Goal: Transaction & Acquisition: Purchase product/service

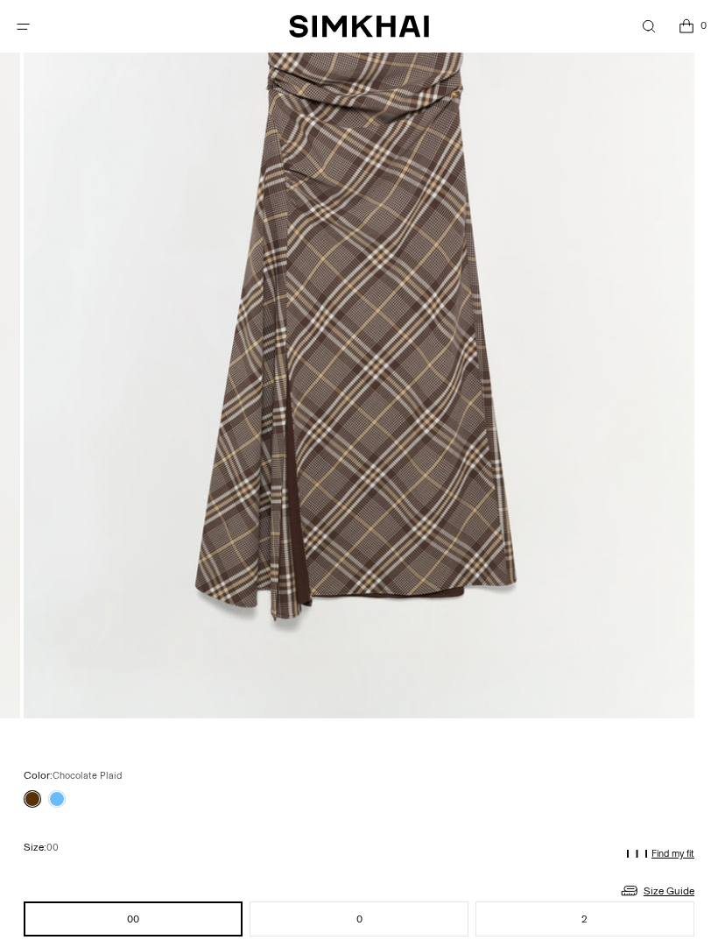
scroll to position [481, 0]
click at [64, 797] on link at bounding box center [57, 799] width 18 height 18
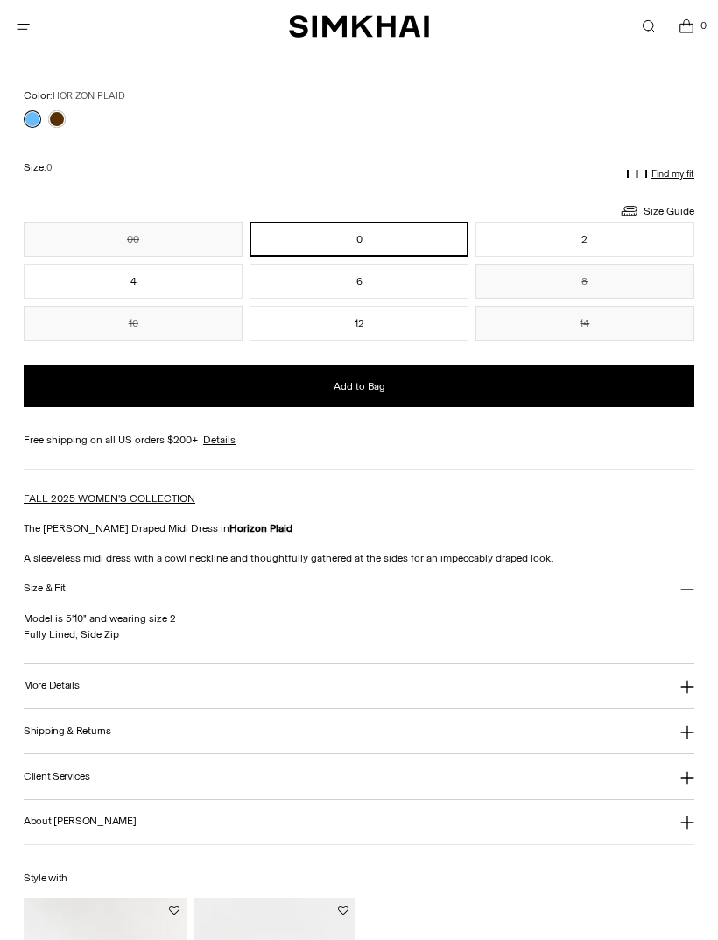
scroll to position [1179, 0]
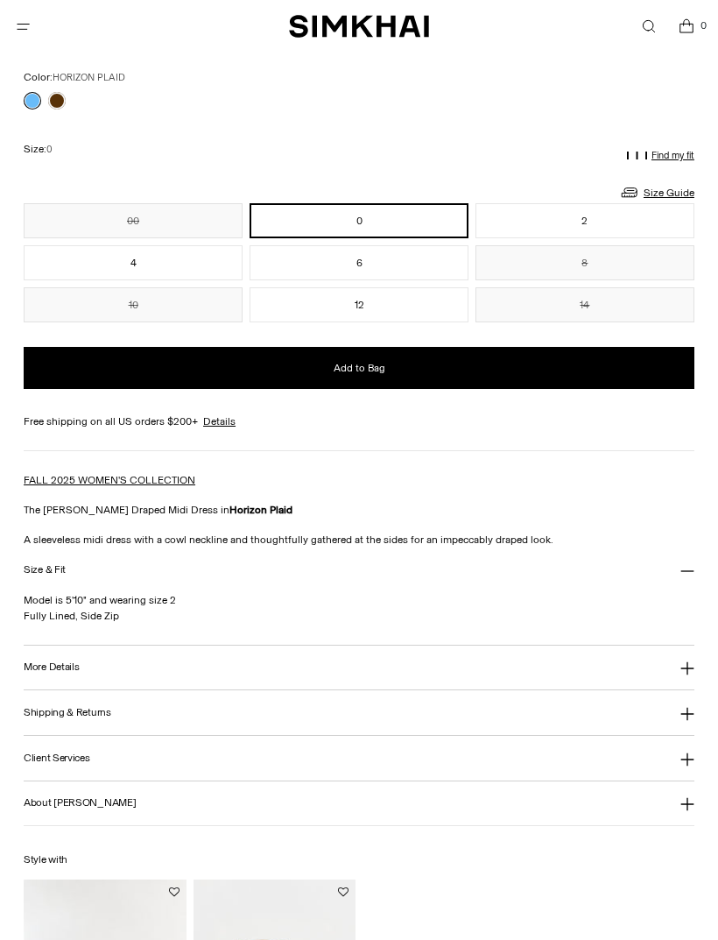
click at [679, 681] on button "More Details" at bounding box center [359, 668] width 671 height 45
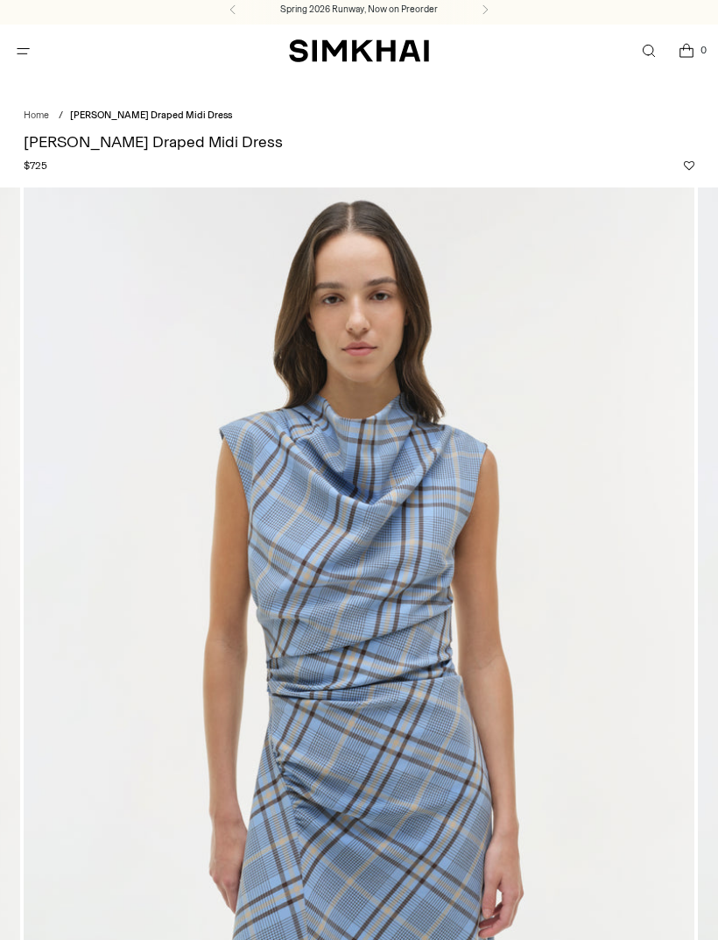
scroll to position [0, 0]
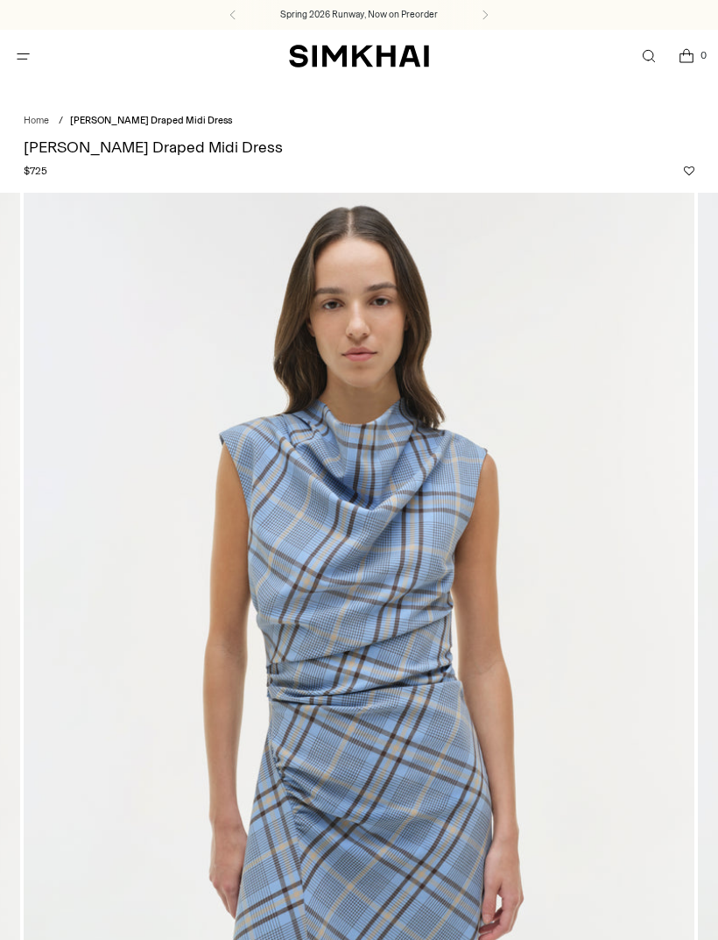
click at [26, 61] on icon "Open menu modal" at bounding box center [23, 56] width 18 height 14
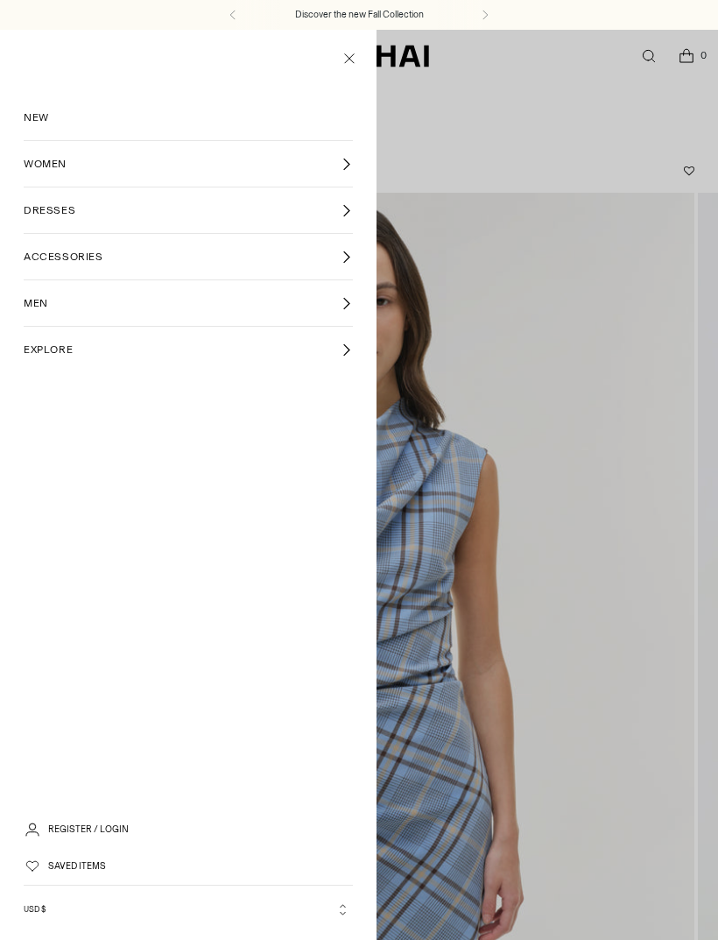
click at [39, 164] on span "WOMEN" at bounding box center [45, 164] width 43 height 16
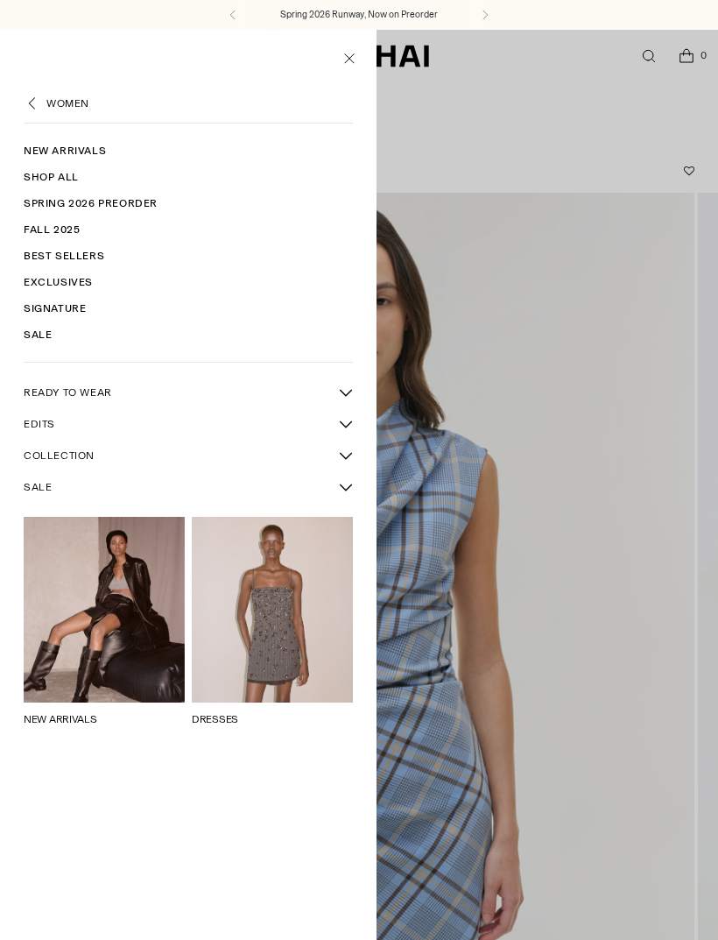
click at [47, 156] on link "New Arrivals" at bounding box center [188, 151] width 329 height 26
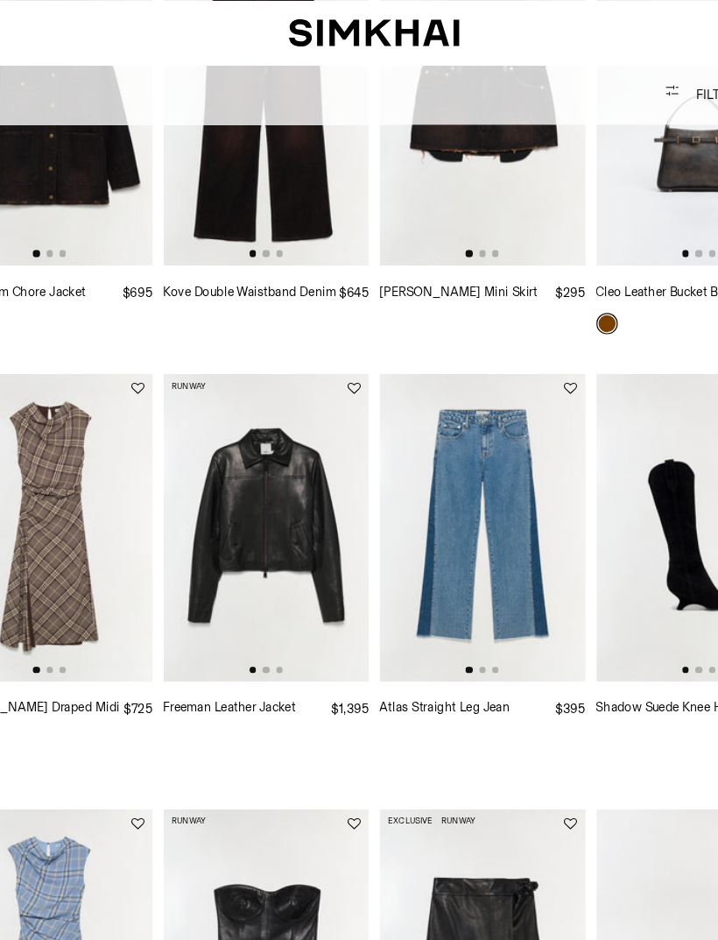
scroll to position [1275, 0]
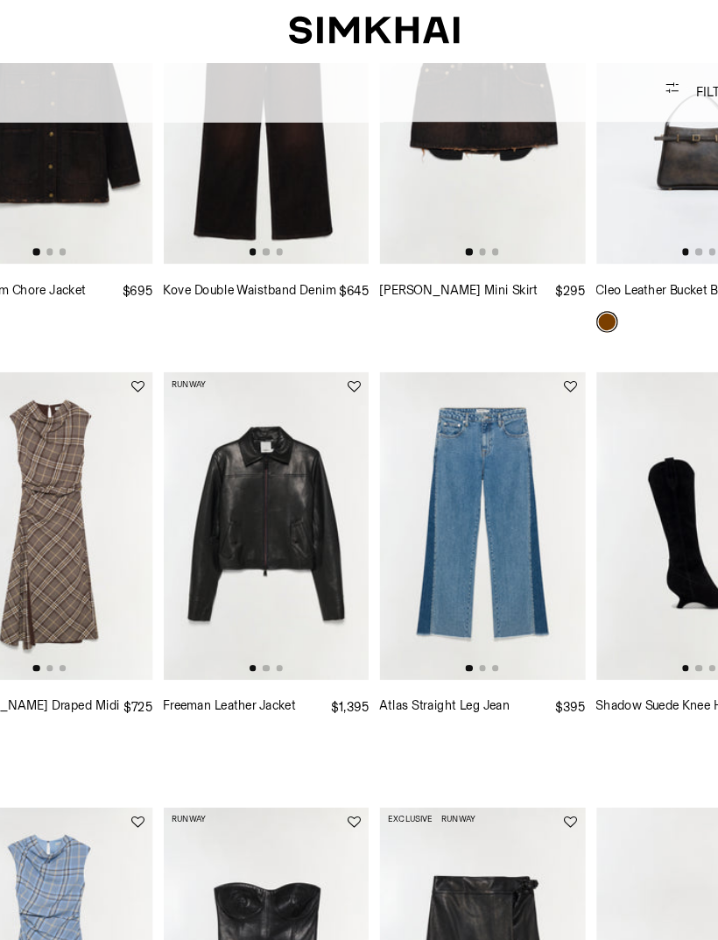
click at [188, 428] on img at bounding box center [271, 433] width 169 height 253
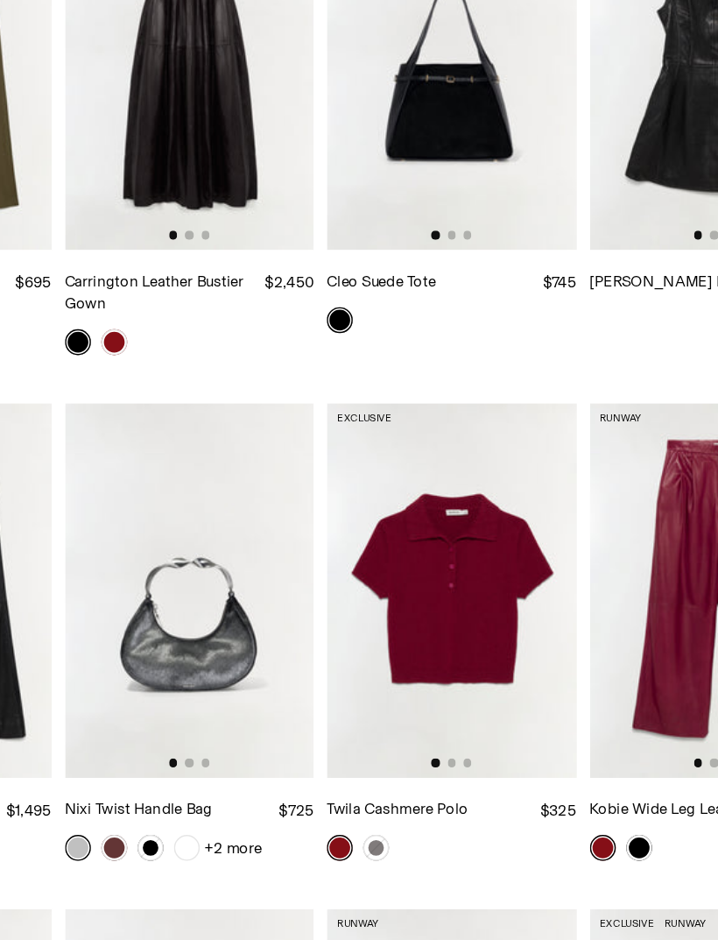
scroll to position [2524, 0]
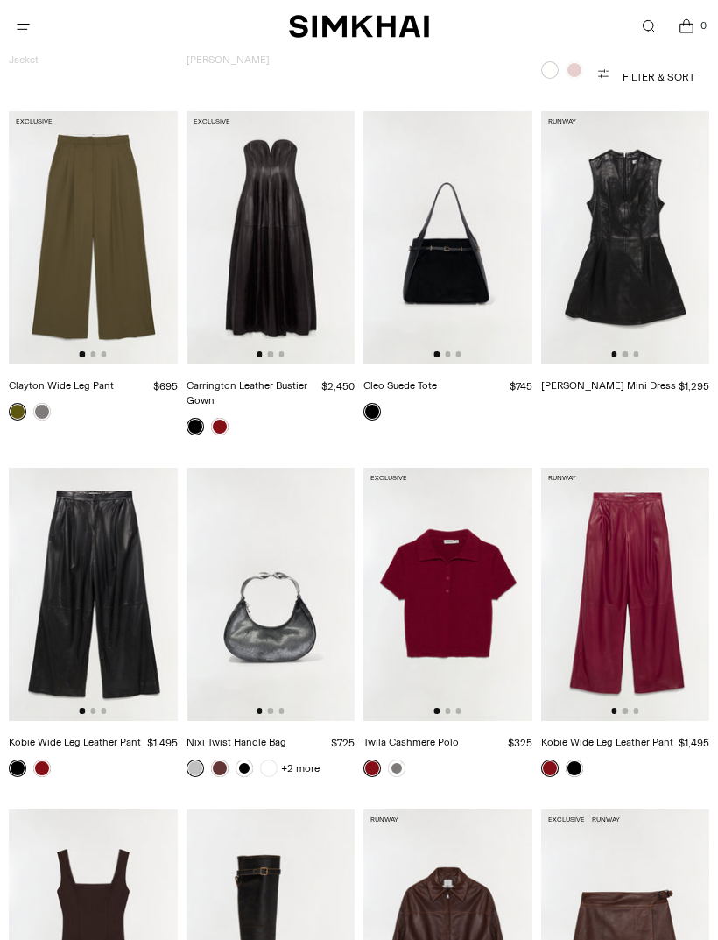
click at [396, 759] on link at bounding box center [397, 768] width 18 height 18
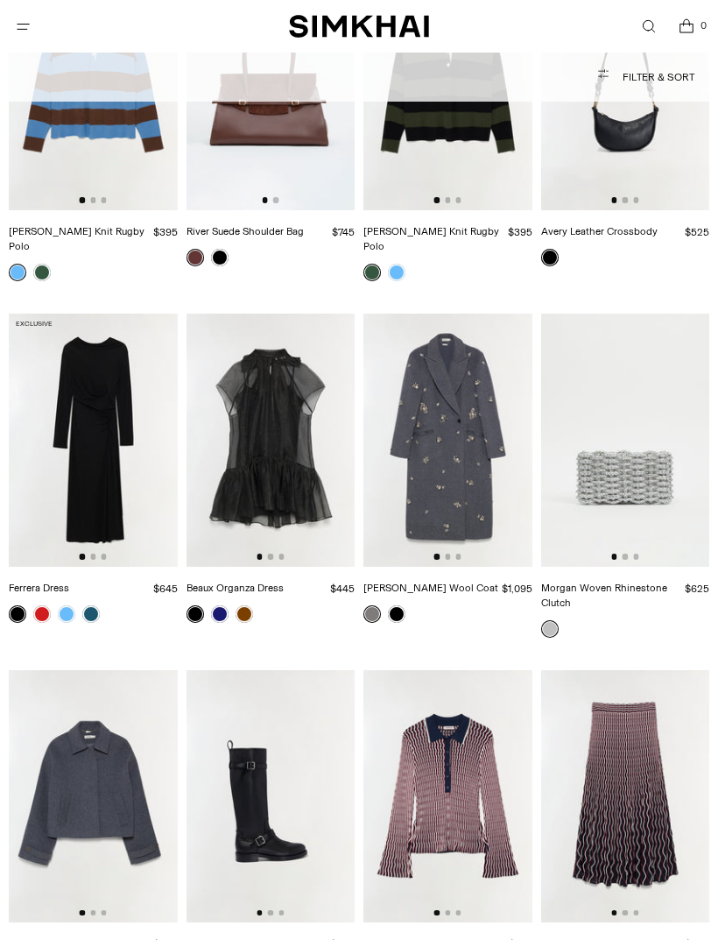
scroll to position [4548, 0]
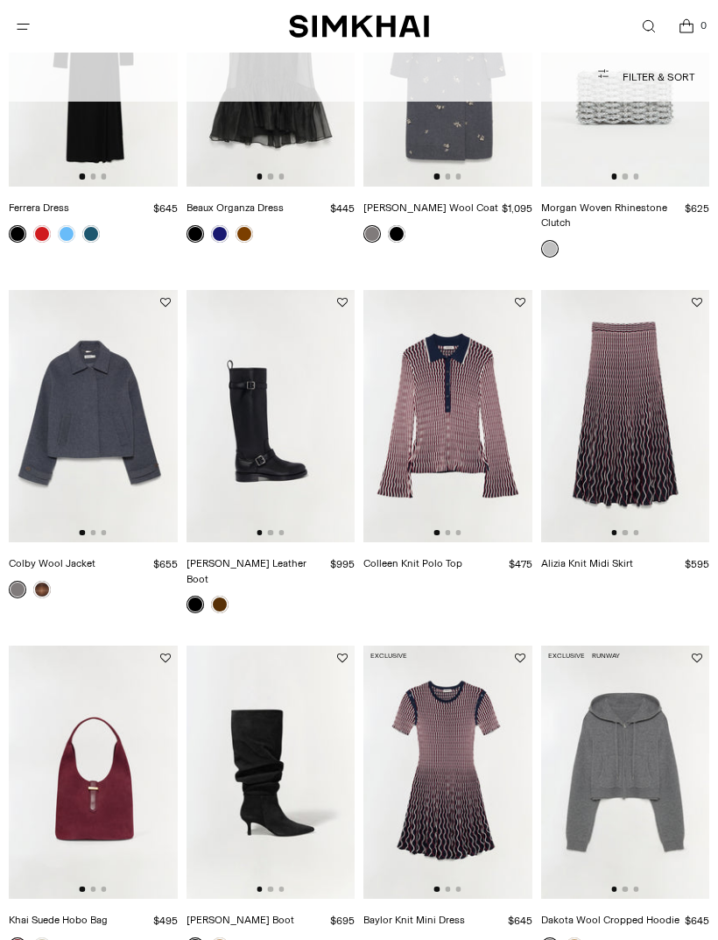
scroll to position [4822, 0]
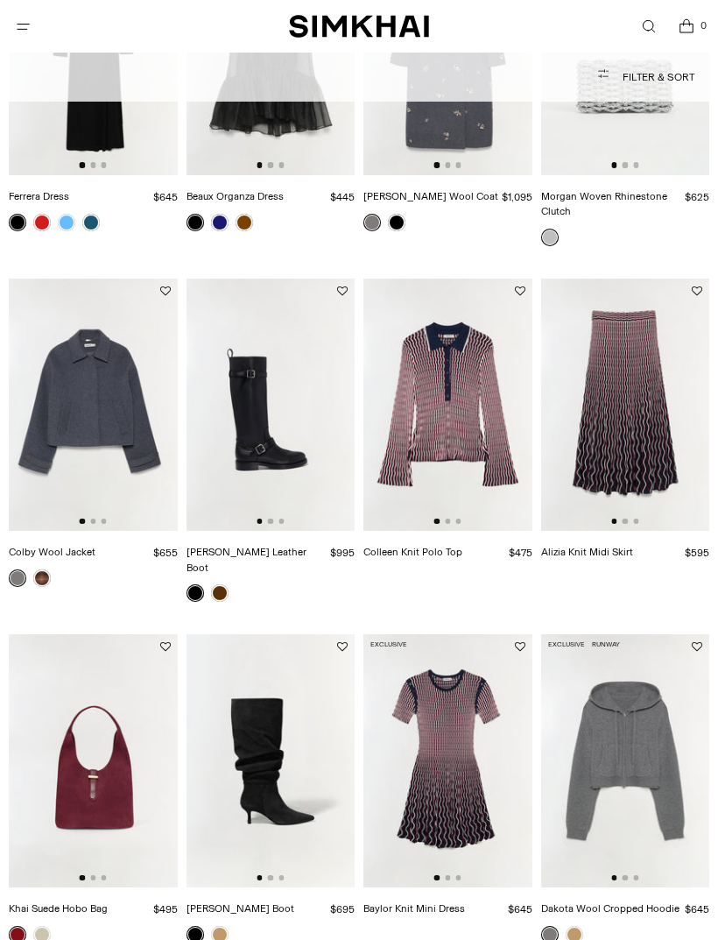
click at [617, 406] on img at bounding box center [625, 405] width 169 height 253
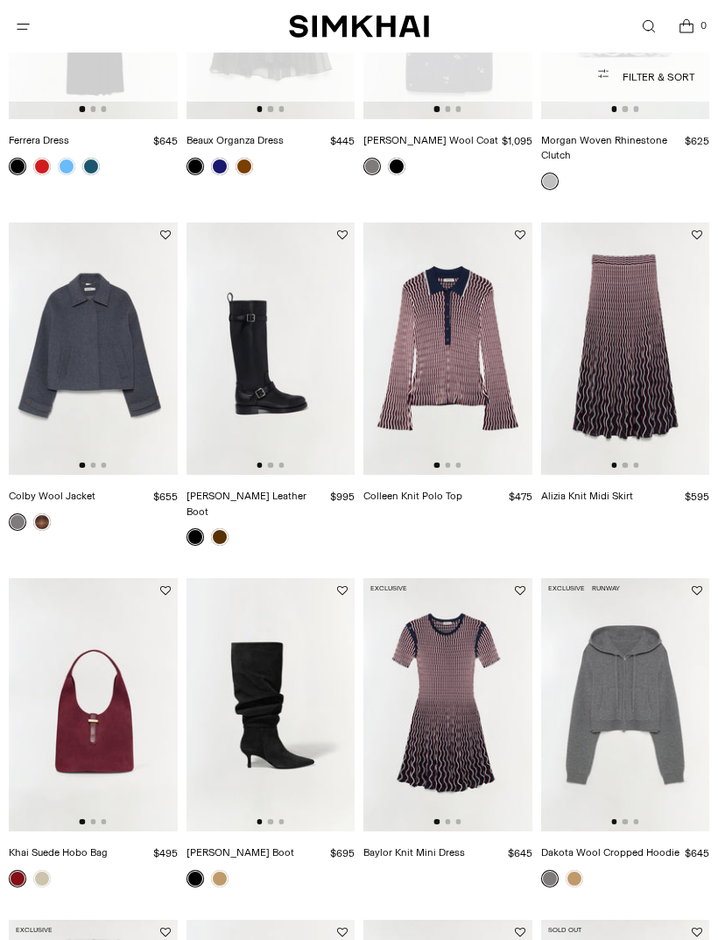
click at [439, 366] on img at bounding box center [448, 348] width 169 height 253
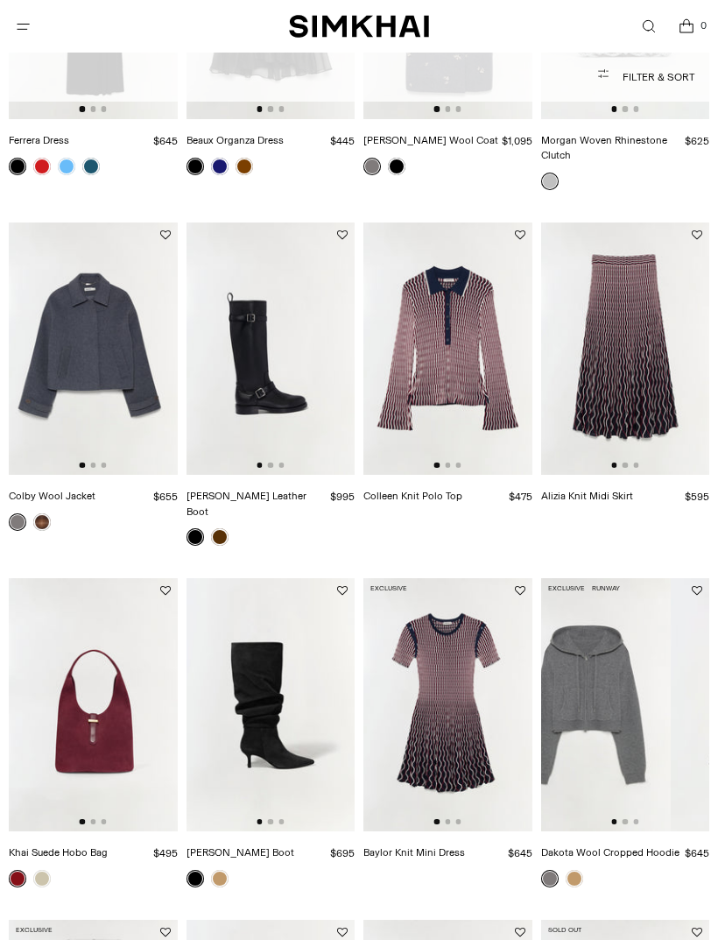
click at [624, 609] on img at bounding box center [587, 704] width 169 height 253
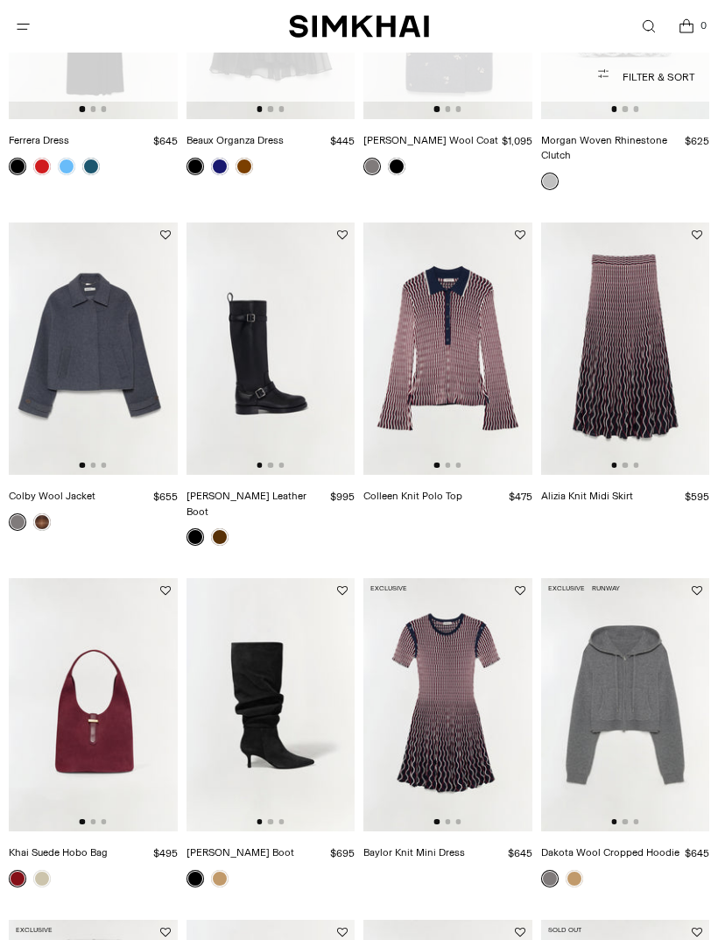
click at [653, 369] on img at bounding box center [625, 348] width 169 height 253
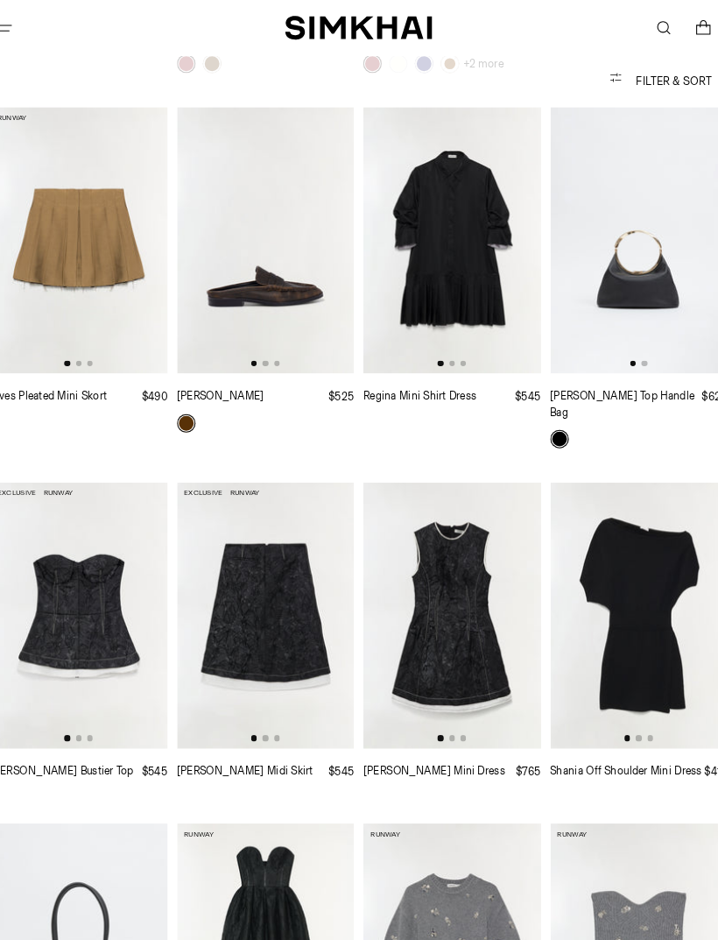
scroll to position [7091, 0]
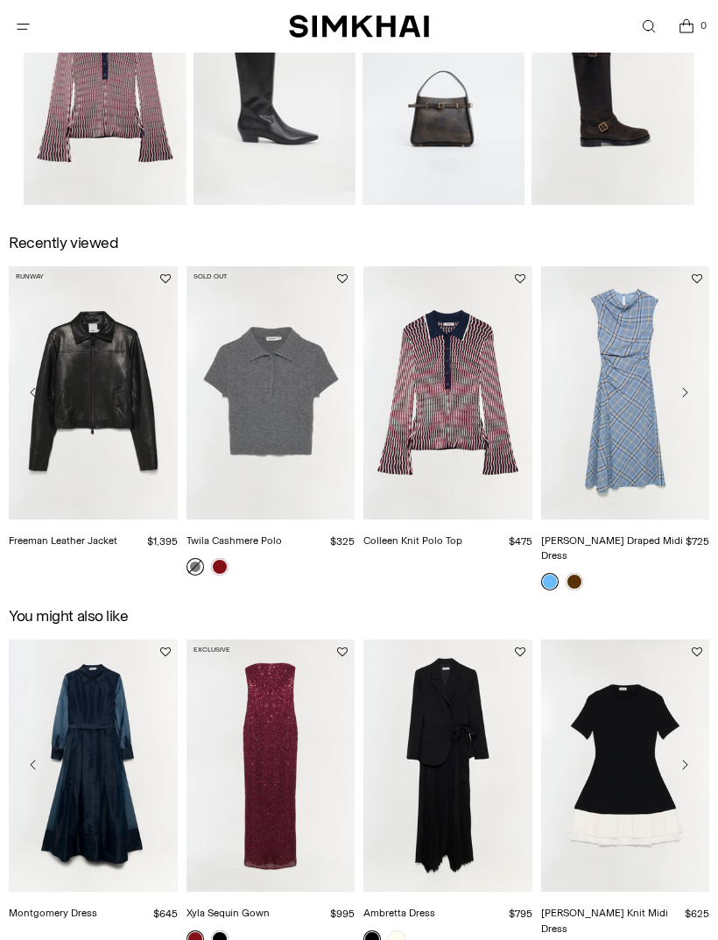
scroll to position [1940, 0]
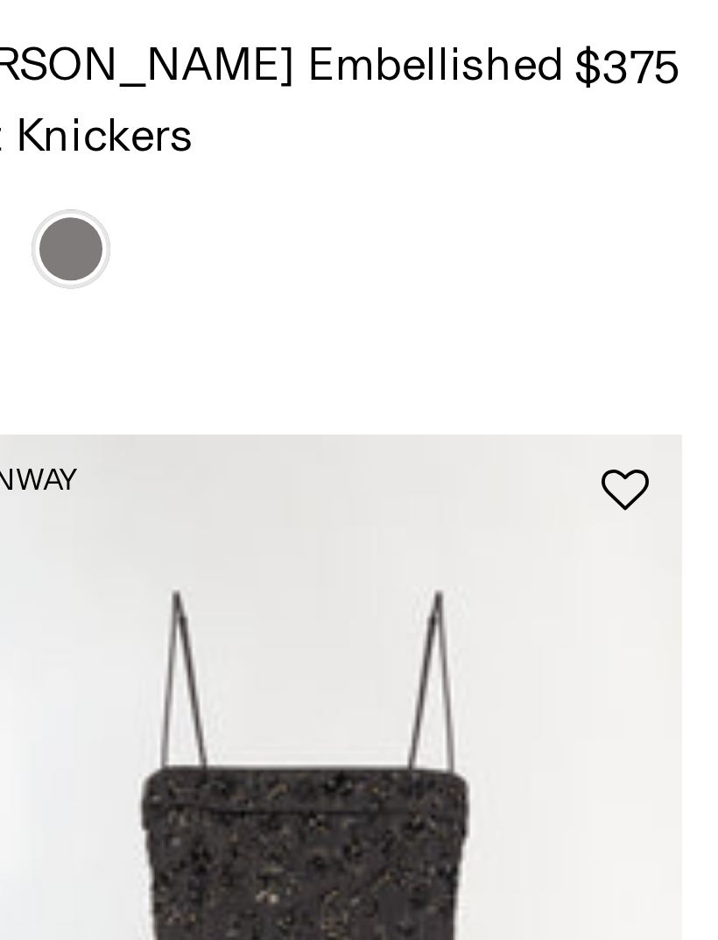
scroll to position [56, 0]
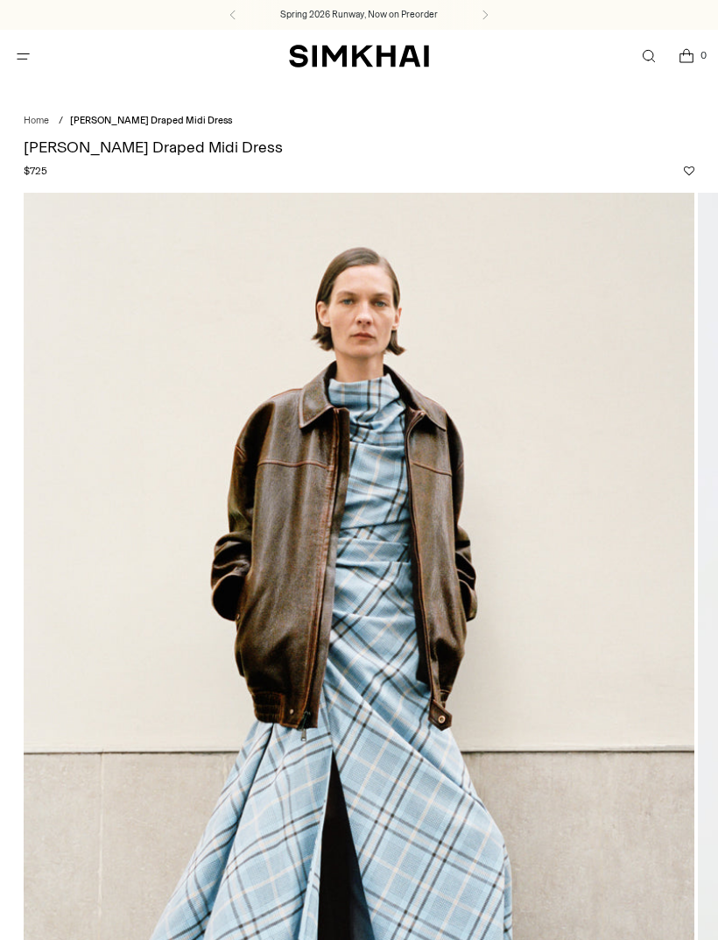
click at [20, 71] on span "Open menu modal" at bounding box center [23, 57] width 36 height 36
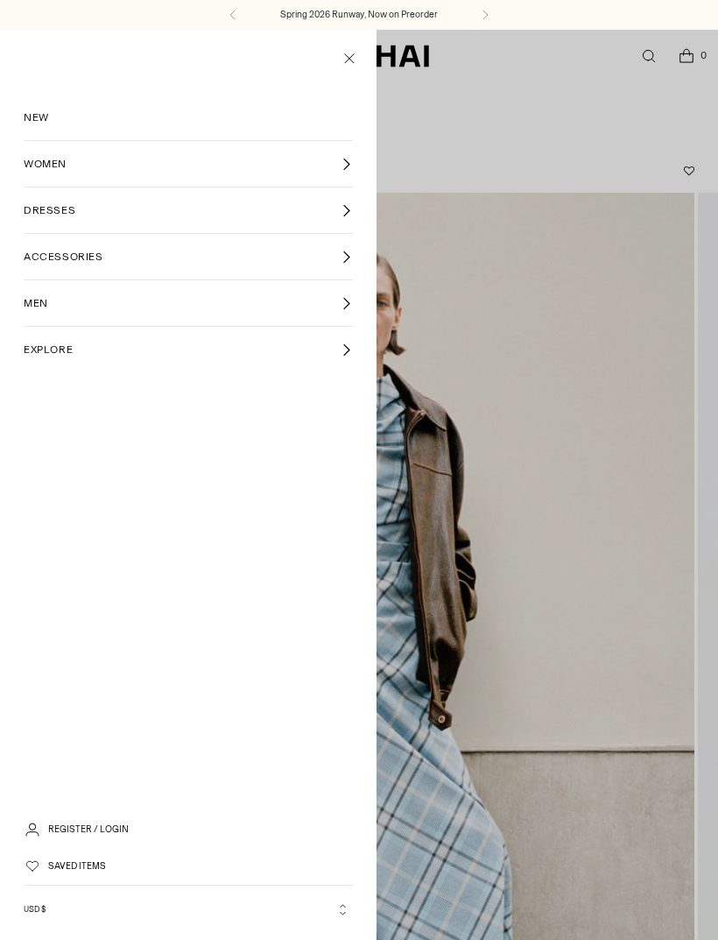
click at [38, 173] on link "WOMEN" at bounding box center [188, 164] width 329 height 46
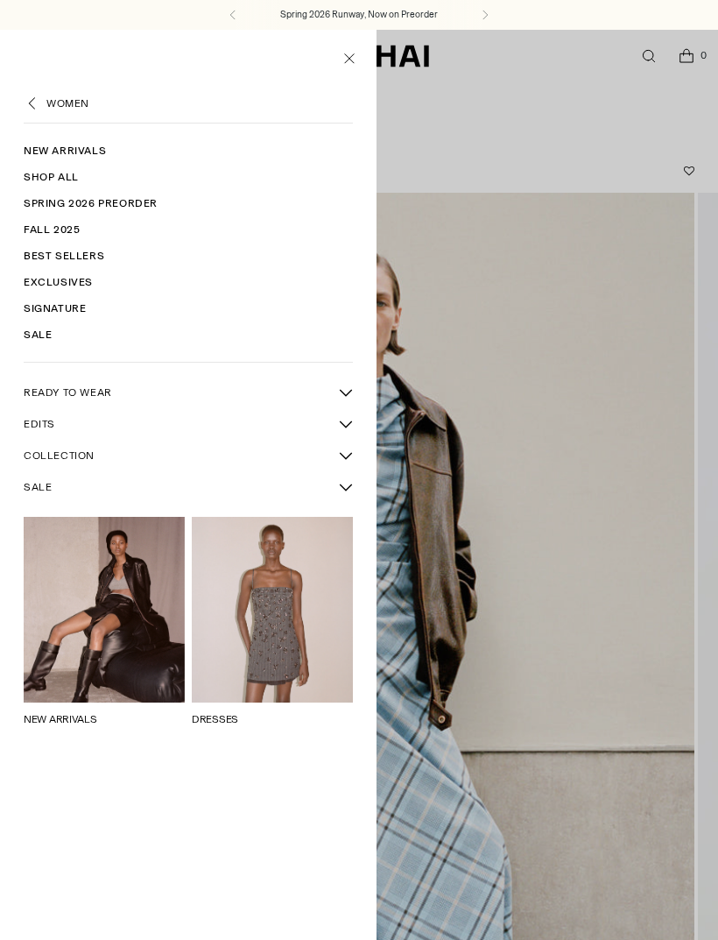
click at [33, 164] on link "Shop All" at bounding box center [188, 177] width 329 height 26
click at [53, 152] on link "New Arrivals" at bounding box center [188, 151] width 329 height 26
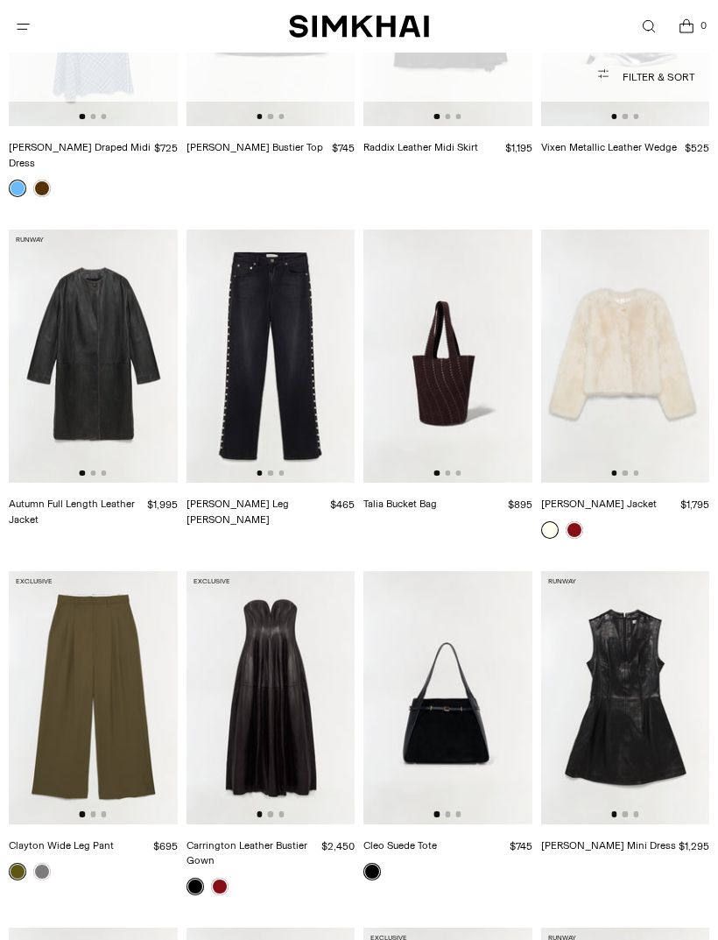
scroll to position [2083, 0]
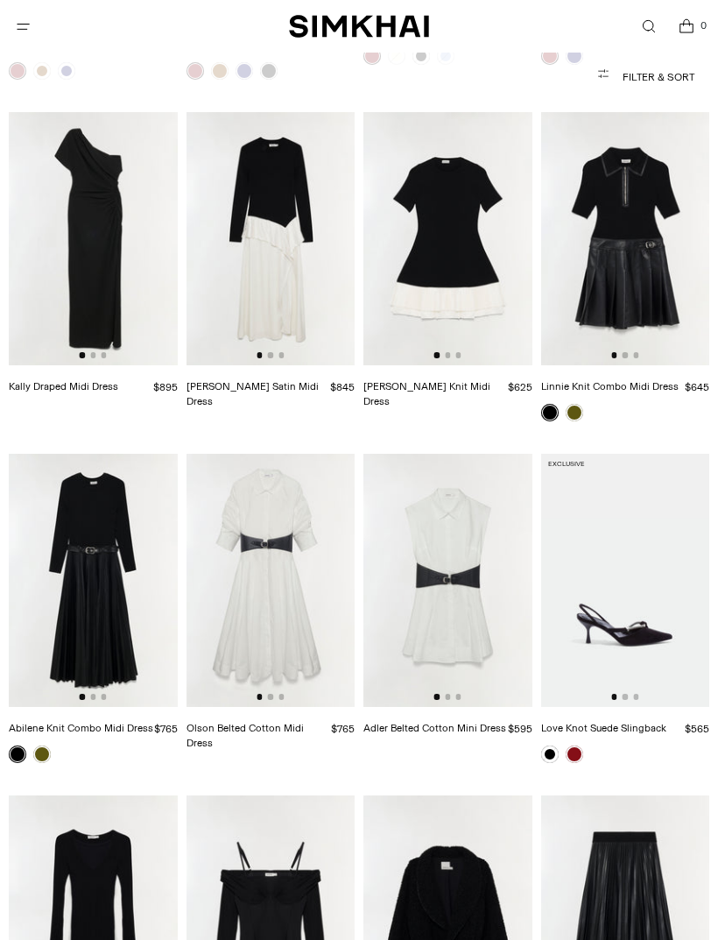
scroll to position [8889, 0]
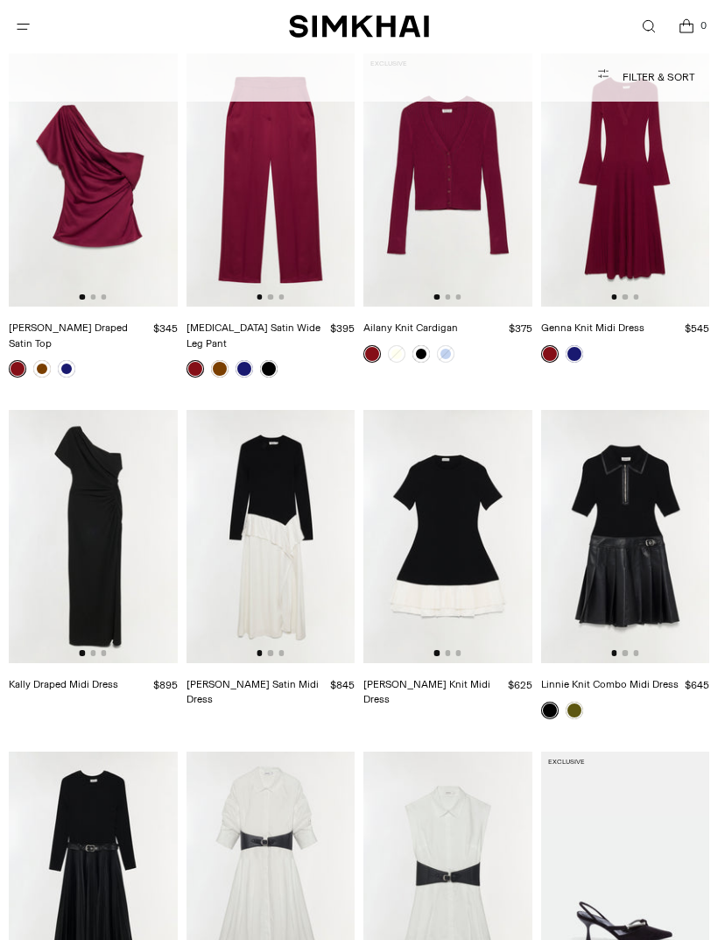
click at [580, 702] on link at bounding box center [575, 711] width 18 height 18
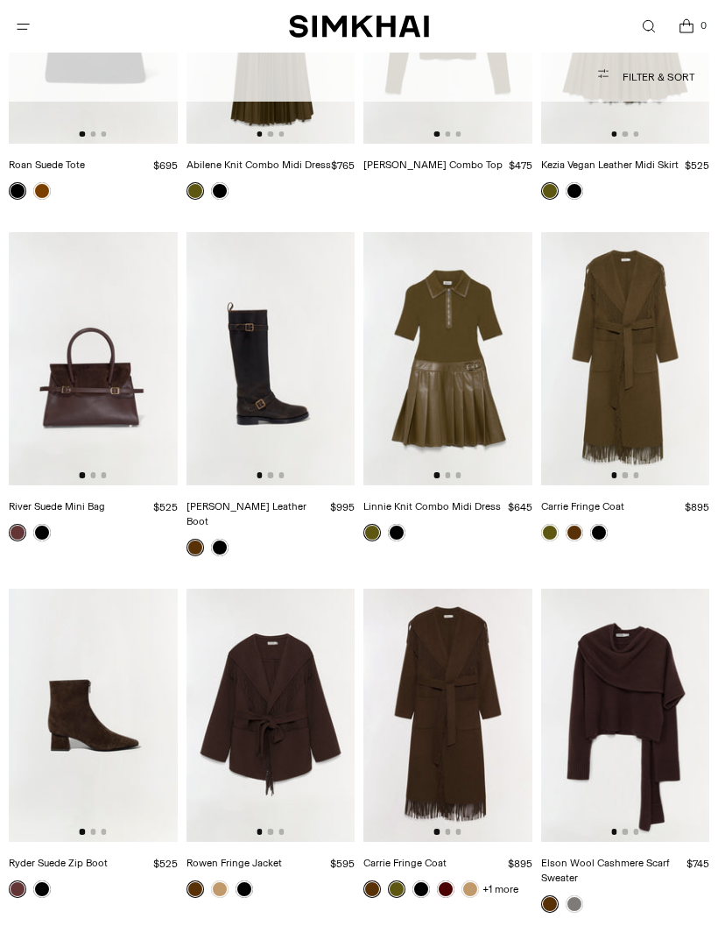
scroll to position [10433, 0]
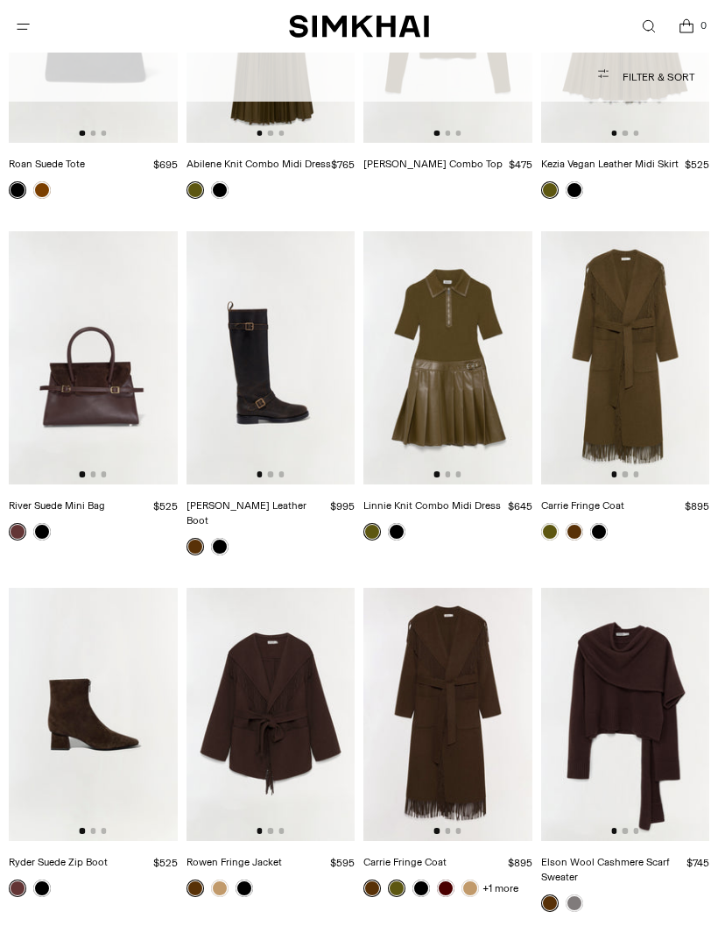
click at [215, 879] on link at bounding box center [220, 888] width 18 height 18
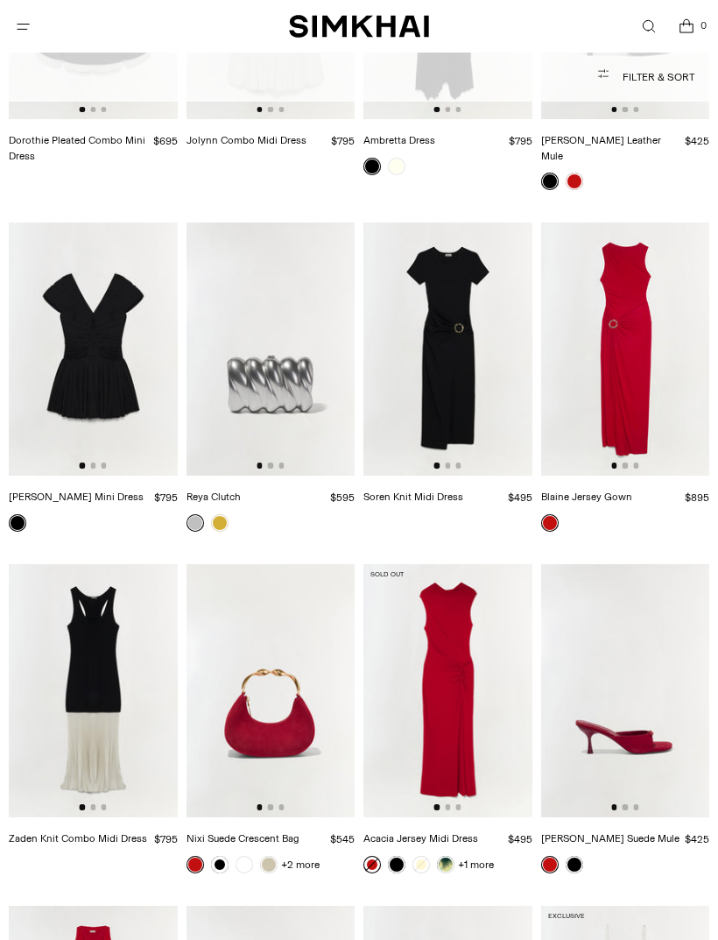
scroll to position [20229, 0]
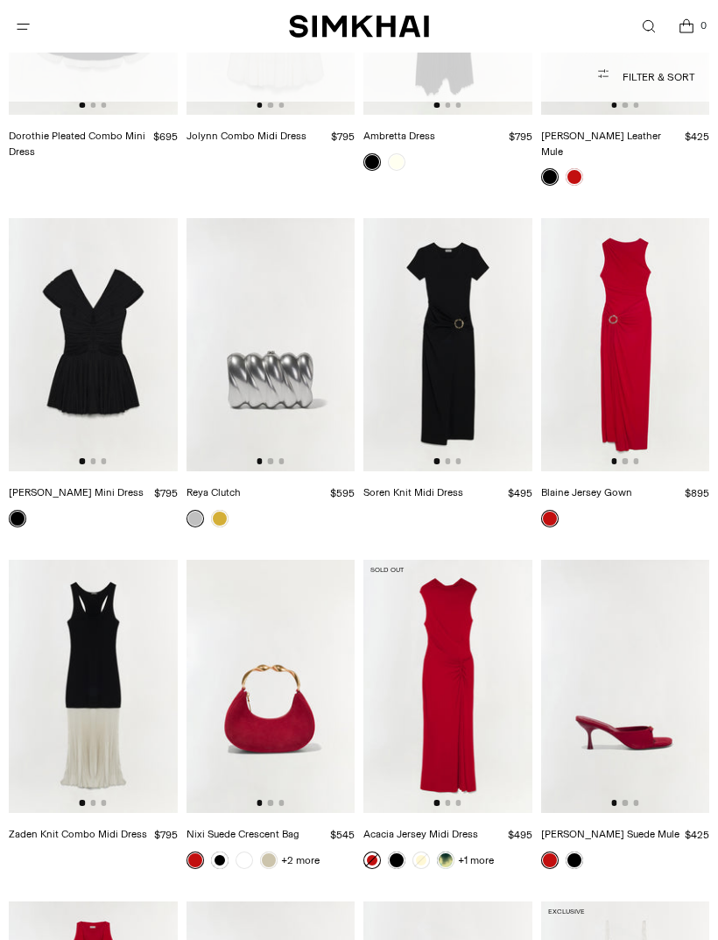
click at [449, 852] on link at bounding box center [446, 861] width 18 height 18
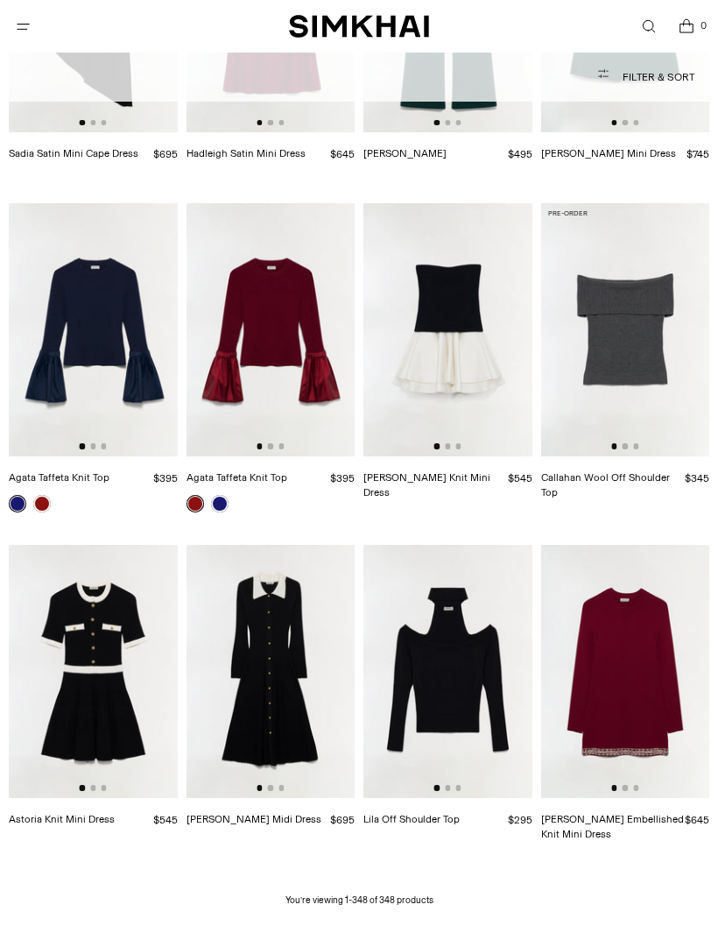
scroll to position [29693, 0]
